Goal: Obtain resource: Obtain resource

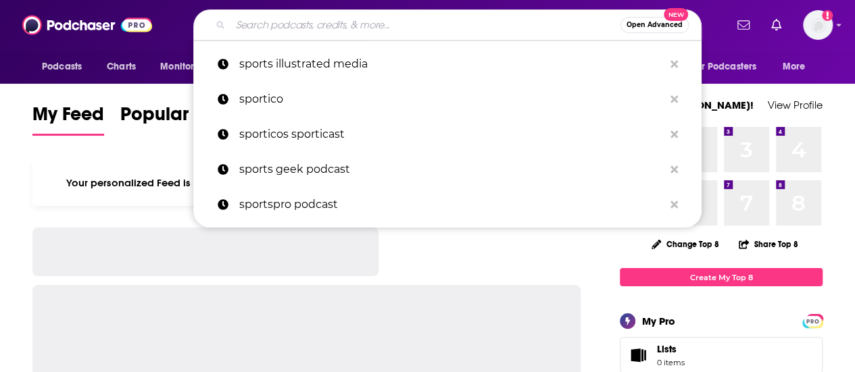
click at [459, 24] on input "Search podcasts, credits, & more..." at bounding box center [425, 25] width 390 height 22
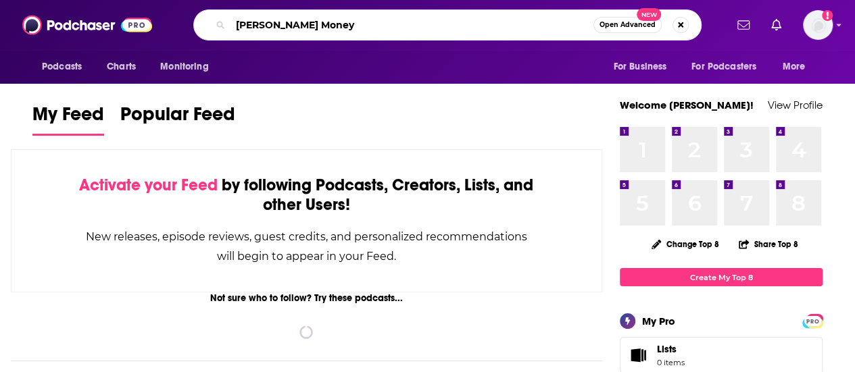
type input "[PERSON_NAME] Money"
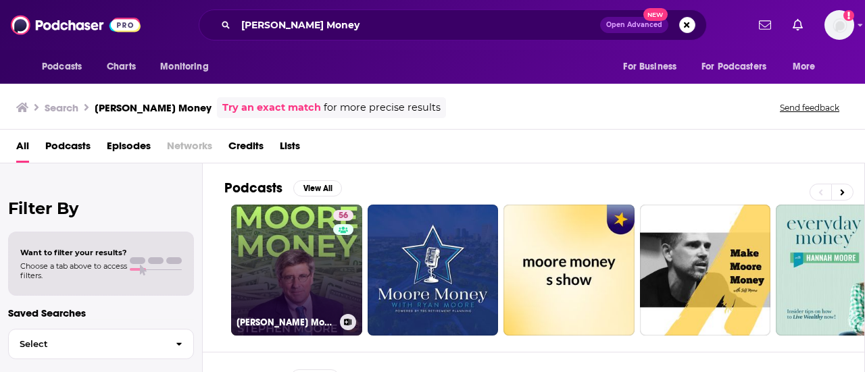
click at [307, 241] on link "56 [PERSON_NAME] Money with [PERSON_NAME]" at bounding box center [296, 270] width 131 height 131
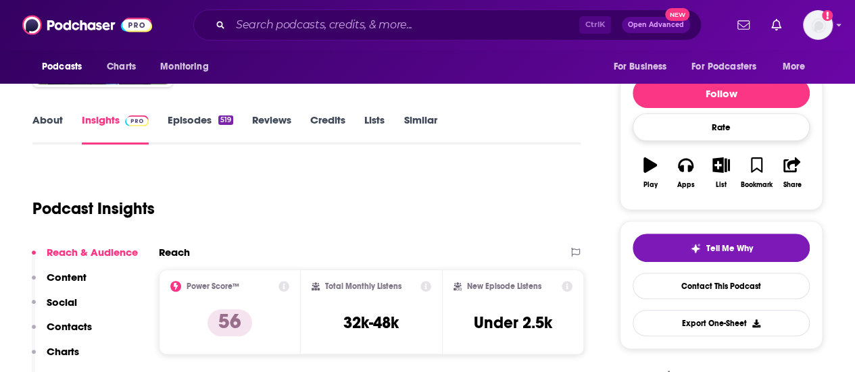
scroll to position [149, 0]
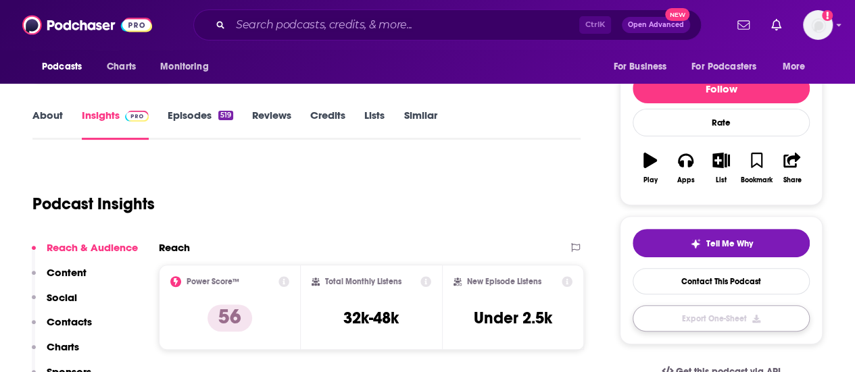
click at [738, 313] on button "Export One-Sheet" at bounding box center [720, 318] width 177 height 26
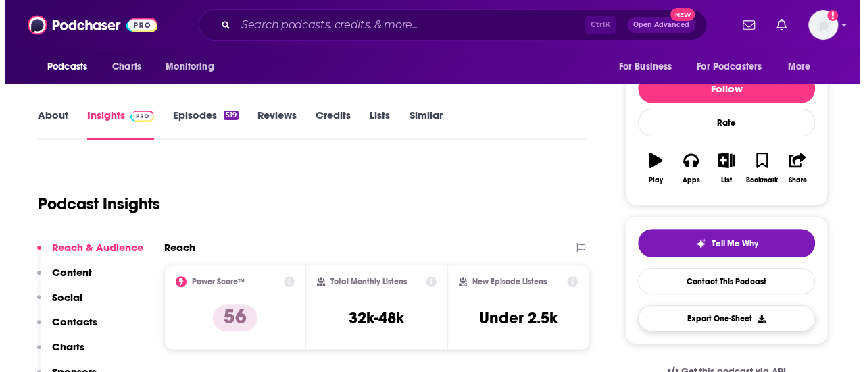
scroll to position [0, 0]
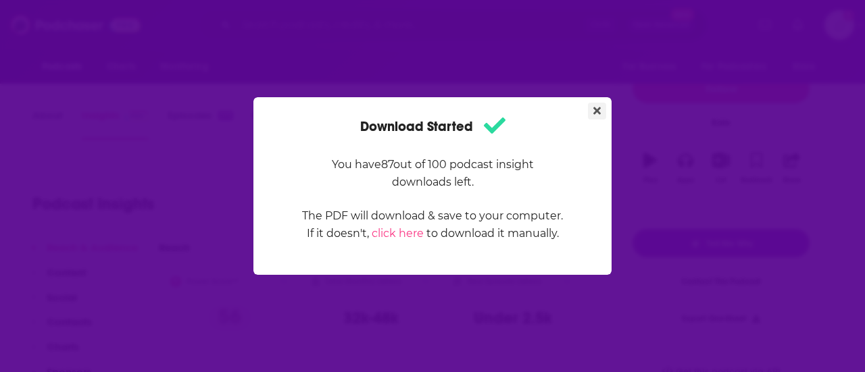
click at [593, 105] on button "Close" at bounding box center [597, 111] width 18 height 17
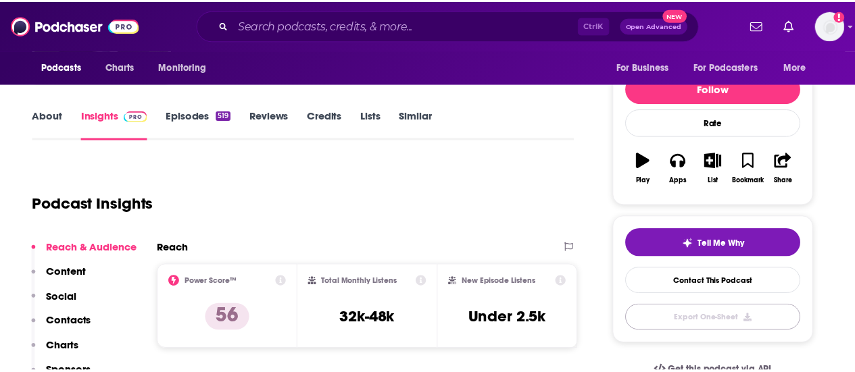
scroll to position [149, 0]
